Goal: Task Accomplishment & Management: Use online tool/utility

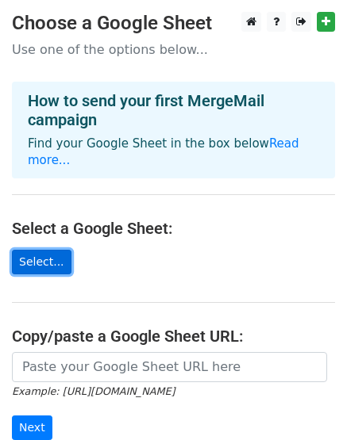
click at [44, 250] on link "Select..." at bounding box center [41, 262] width 59 height 25
click at [40, 250] on link "Select..." at bounding box center [41, 262] width 59 height 25
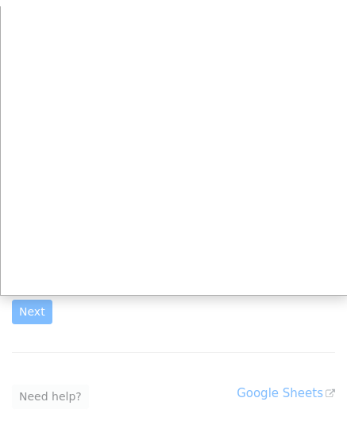
scroll to position [127, 0]
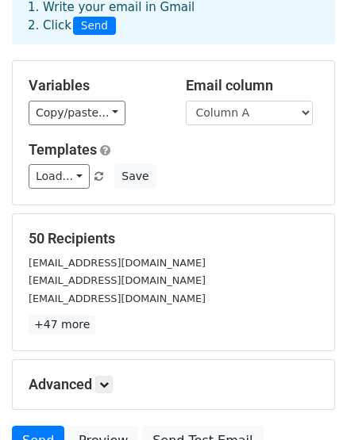
scroll to position [86, 0]
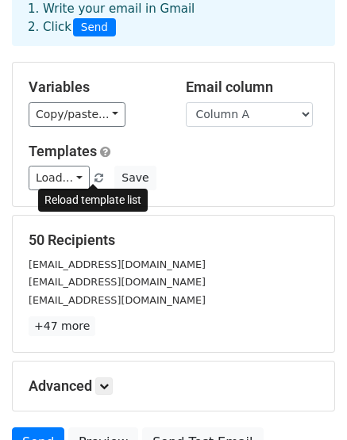
click at [96, 177] on span at bounding box center [98, 179] width 9 height 10
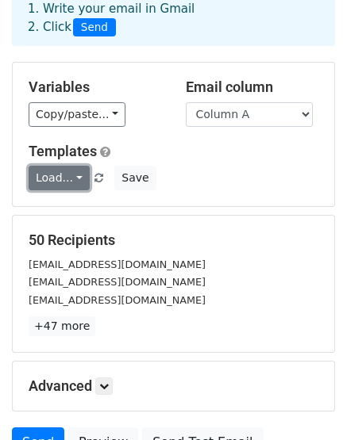
click at [76, 177] on link "Load..." at bounding box center [59, 178] width 61 height 25
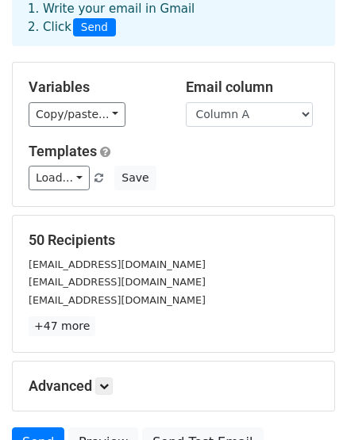
click at [212, 183] on div "Load... No templates saved Save" at bounding box center [173, 178] width 313 height 25
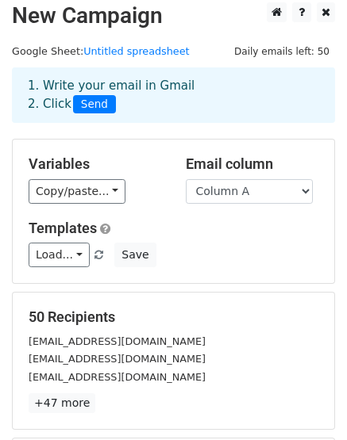
scroll to position [0, 0]
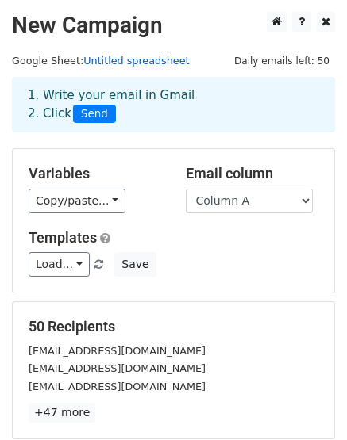
click at [127, 59] on link "Untitled spreadsheet" at bounding box center [136, 61] width 106 height 12
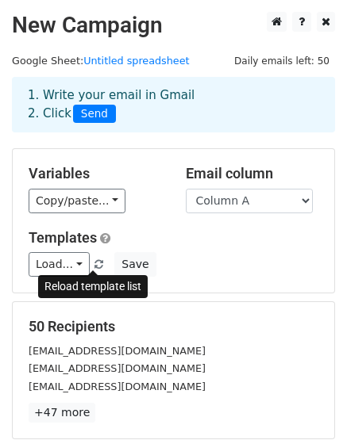
click at [95, 267] on span at bounding box center [98, 265] width 9 height 10
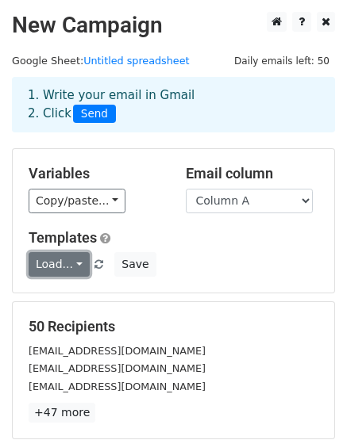
click at [75, 262] on link "Load..." at bounding box center [59, 264] width 61 height 25
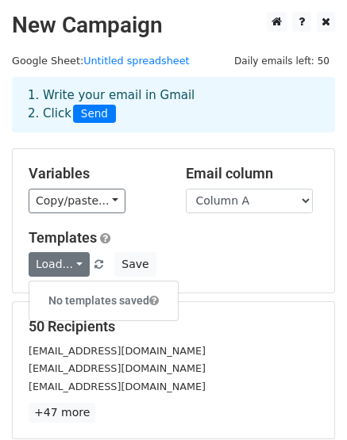
click at [80, 301] on h6 "No templates saved" at bounding box center [103, 301] width 148 height 26
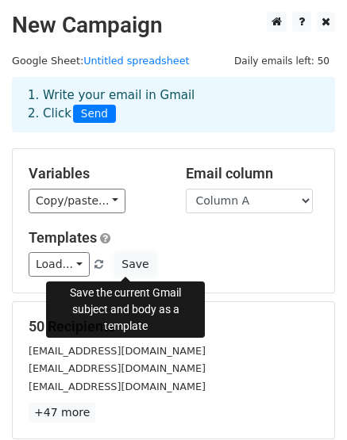
drag, startPoint x: 125, startPoint y: 266, endPoint x: 138, endPoint y: 209, distance: 57.7
click at [138, 213] on div "Variables Copy/paste... {{Column A}} Email column Column A Templates Load... No…" at bounding box center [173, 221] width 321 height 144
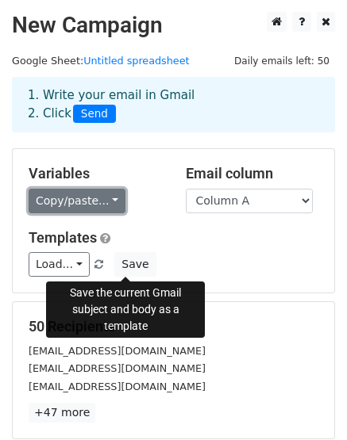
click at [109, 198] on link "Copy/paste..." at bounding box center [77, 201] width 97 height 25
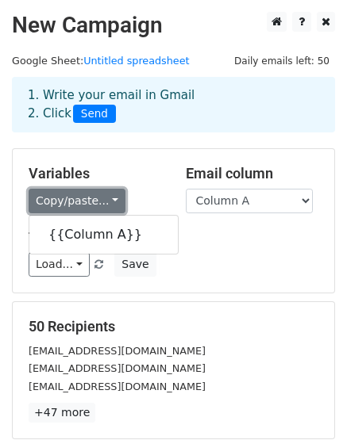
click at [109, 198] on link "Copy/paste..." at bounding box center [77, 201] width 97 height 25
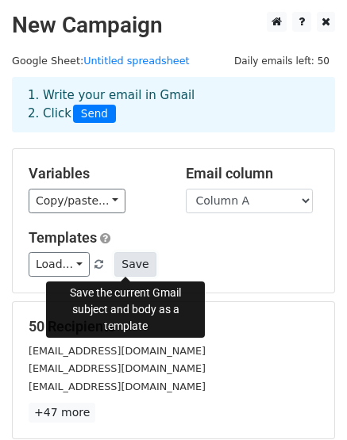
click at [128, 259] on button "Save" at bounding box center [134, 264] width 41 height 25
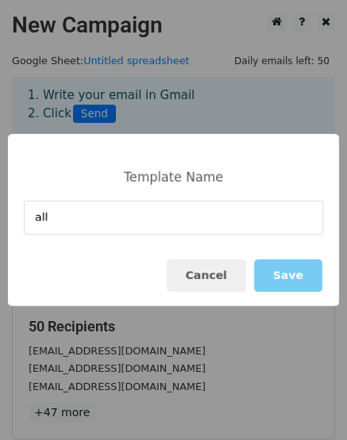
type input "all"
click at [291, 276] on button "Save" at bounding box center [288, 275] width 68 height 33
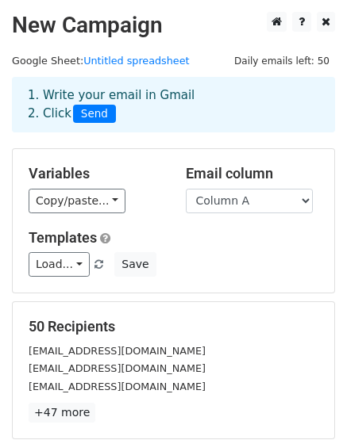
click at [94, 263] on span at bounding box center [98, 265] width 9 height 10
click at [94, 267] on span at bounding box center [98, 265] width 9 height 10
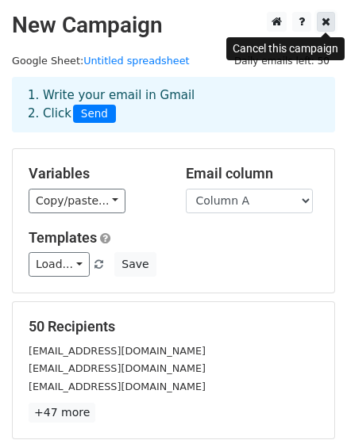
click at [327, 25] on icon at bounding box center [325, 21] width 9 height 11
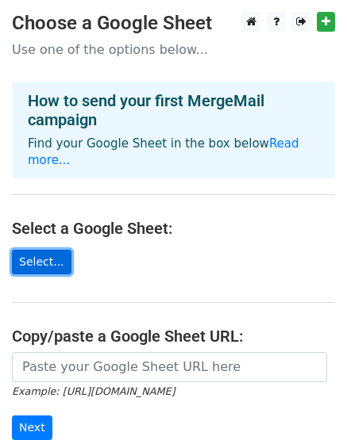
click at [36, 250] on link "Select..." at bounding box center [41, 262] width 59 height 25
click at [45, 250] on link "Select..." at bounding box center [41, 262] width 59 height 25
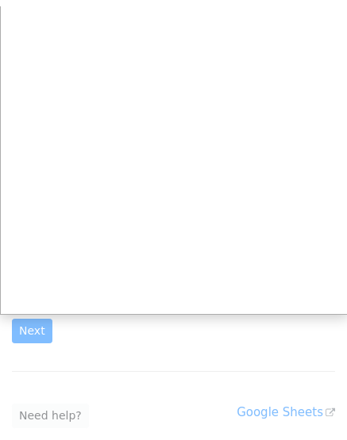
scroll to position [106, 0]
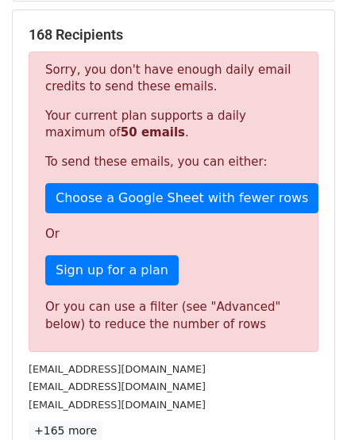
scroll to position [280, 0]
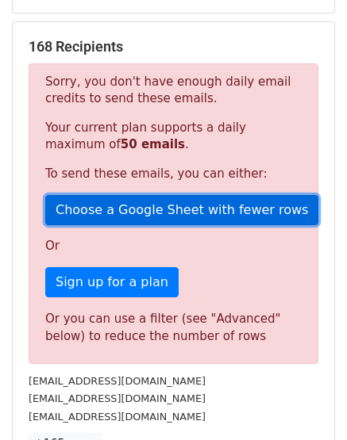
click at [185, 206] on link "Choose a Google Sheet with fewer rows" at bounding box center [181, 210] width 273 height 30
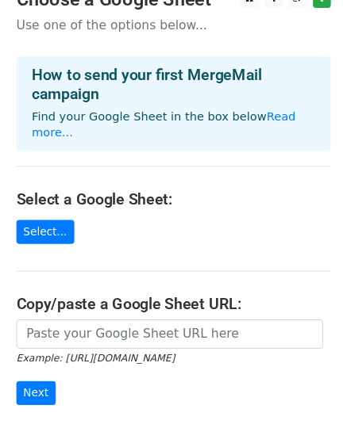
scroll to position [13, 0]
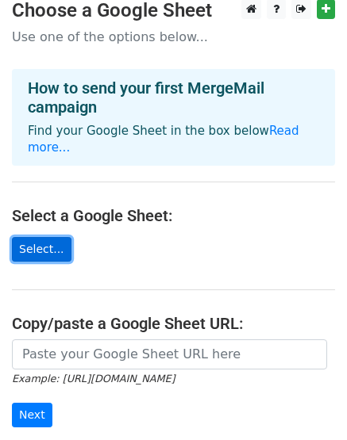
click at [36, 237] on link "Select..." at bounding box center [41, 249] width 59 height 25
click at [44, 237] on link "Select..." at bounding box center [41, 249] width 59 height 25
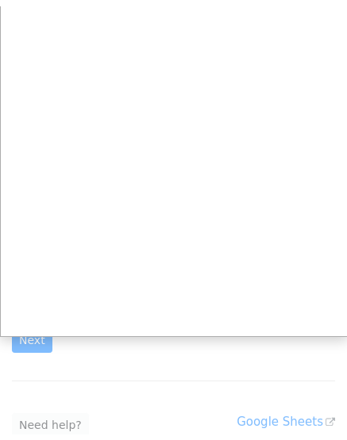
scroll to position [102, 0]
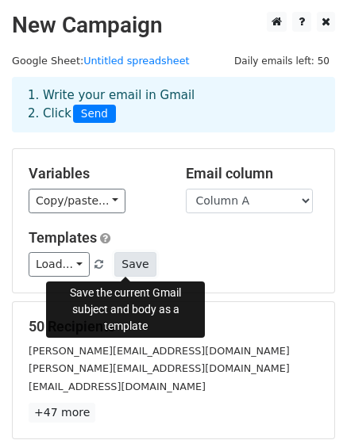
click at [128, 262] on button "Save" at bounding box center [134, 264] width 41 height 25
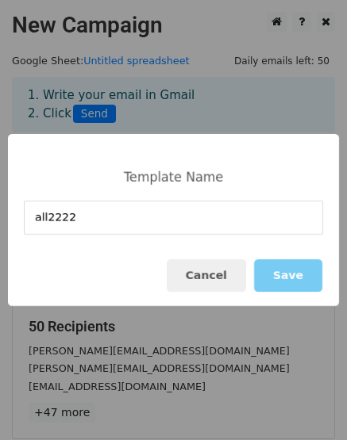
type input "all2222"
click at [297, 276] on button "Save" at bounding box center [288, 275] width 68 height 33
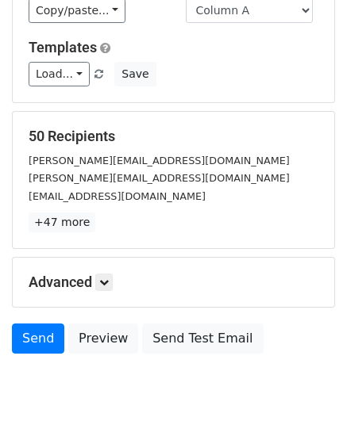
scroll to position [239, 0]
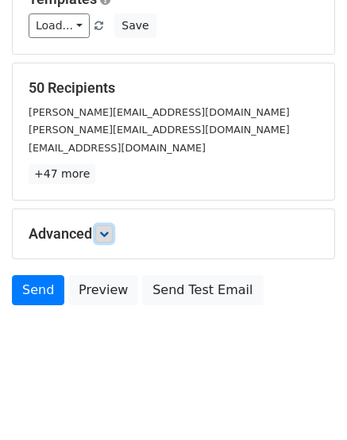
click at [107, 234] on icon at bounding box center [104, 234] width 10 height 10
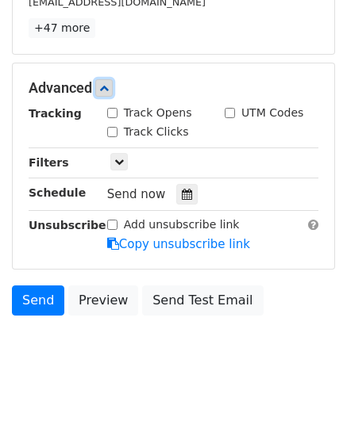
scroll to position [394, 0]
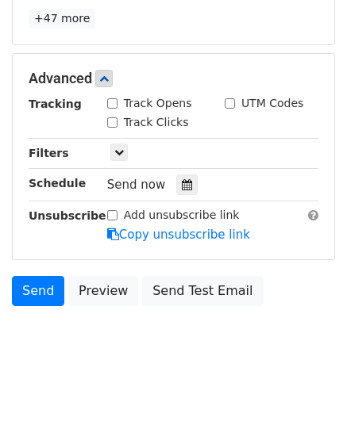
click at [112, 102] on input "Track Opens" at bounding box center [112, 103] width 10 height 10
checkbox input "true"
click at [111, 213] on input "Add unsubscribe link" at bounding box center [112, 215] width 10 height 10
checkbox input "true"
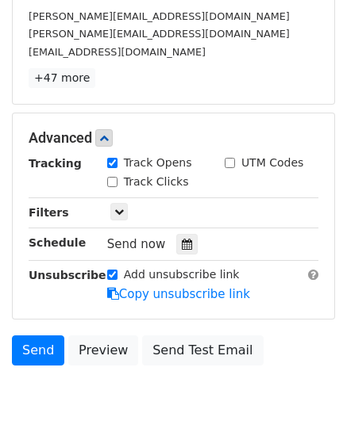
scroll to position [325, 0]
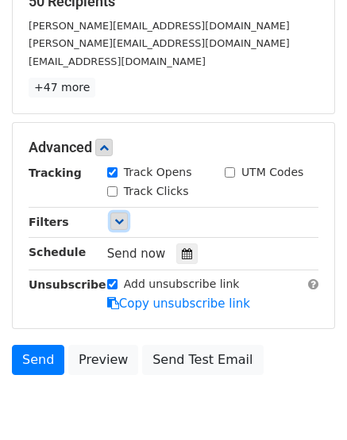
click at [119, 221] on icon at bounding box center [119, 222] width 10 height 10
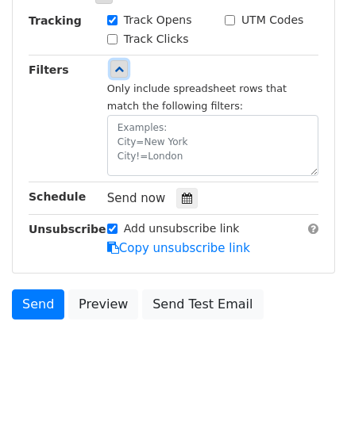
scroll to position [491, 0]
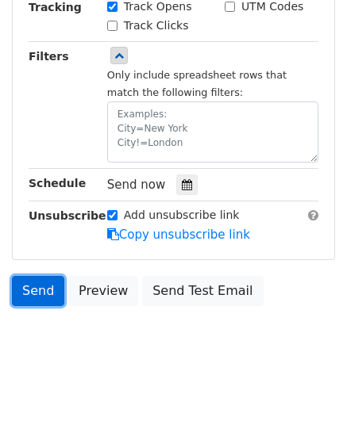
click at [25, 291] on link "Send" at bounding box center [38, 291] width 52 height 30
click at [34, 293] on link "Send" at bounding box center [38, 291] width 52 height 30
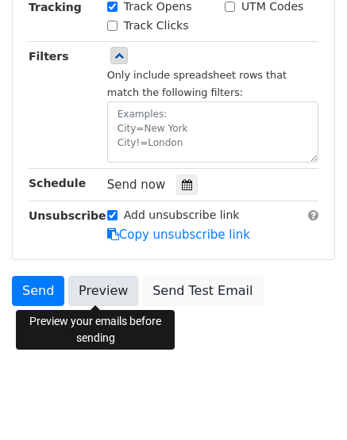
click at [93, 293] on link "Preview" at bounding box center [103, 291] width 70 height 30
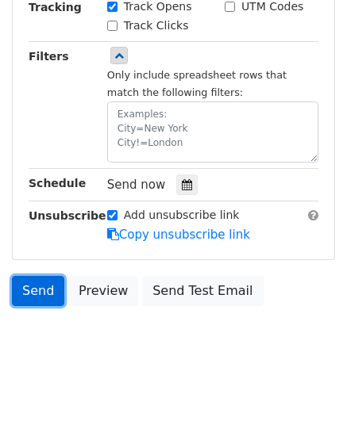
click at [46, 292] on link "Send" at bounding box center [38, 291] width 52 height 30
click at [30, 293] on link "Send" at bounding box center [38, 291] width 52 height 30
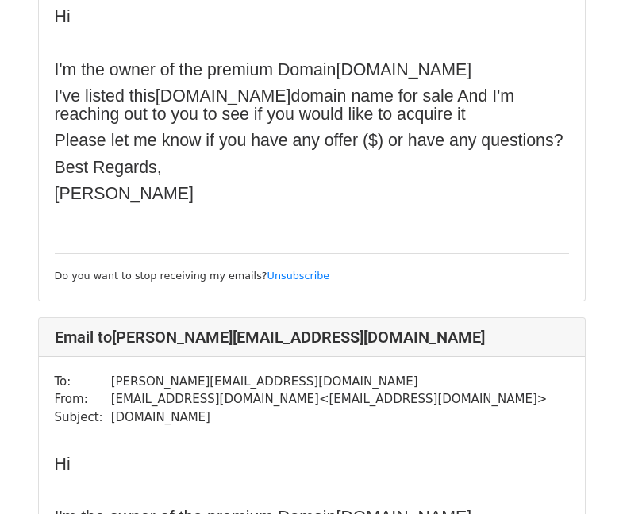
scroll to position [22124, 0]
